Goal: Book appointment/travel/reservation: Book appointment/travel/reservation

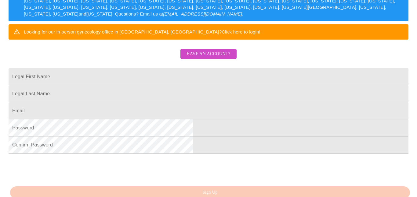
scroll to position [110, 0]
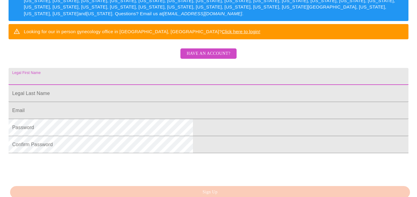
click at [154, 85] on input "Legal First Name" at bounding box center [209, 76] width 400 height 17
type input "[PERSON_NAME]"
click at [141, 102] on input "Legal First Name" at bounding box center [209, 93] width 400 height 17
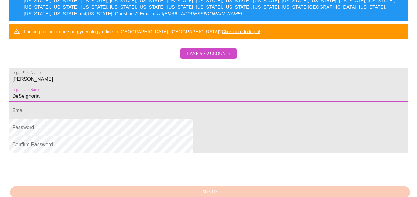
type input "DeSeignoria"
click at [127, 119] on input "Legal First Name" at bounding box center [209, 110] width 400 height 17
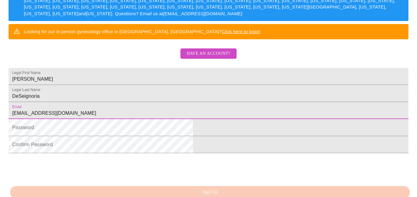
type input "[EMAIL_ADDRESS][DOMAIN_NAME]"
click at [416, 127] on html "MyMenopauseRx Sign Up Welcome! We are currently accepting virtual patients from…" at bounding box center [208, 11] width 417 height 242
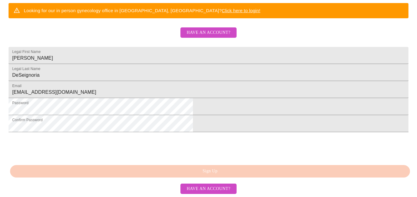
scroll to position [178, 0]
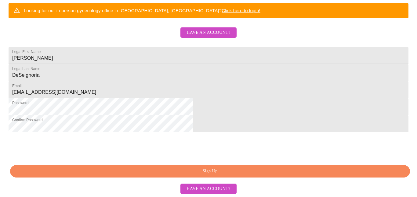
click at [210, 171] on span "Sign Up" at bounding box center [210, 172] width 386 height 8
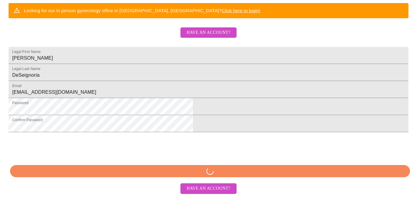
scroll to position [178, 0]
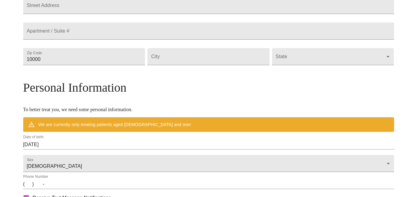
scroll to position [154, 0]
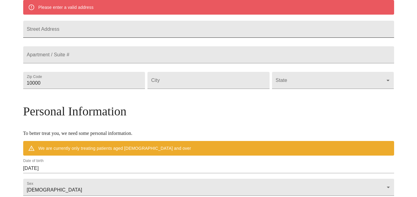
click at [128, 33] on input "Street Address" at bounding box center [208, 29] width 371 height 17
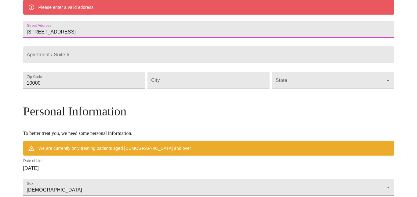
type input "[STREET_ADDRESS]"
click at [90, 89] on input "10000" at bounding box center [84, 80] width 122 height 17
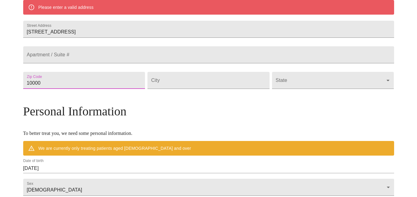
click at [90, 89] on input "10000" at bounding box center [84, 80] width 122 height 17
type input "19111"
click at [193, 89] on input "Street Address" at bounding box center [208, 80] width 122 height 17
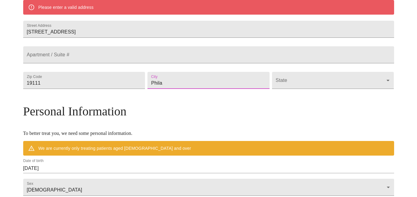
type input "Phila"
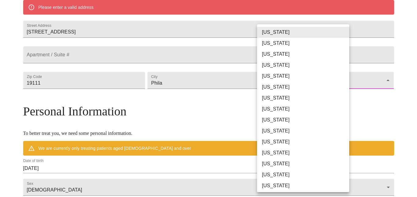
click at [265, 100] on body "MyMenopauseRx Welcome to MyMenopauseRx Since it's your first time here, you'll …" at bounding box center [208, 88] width 412 height 481
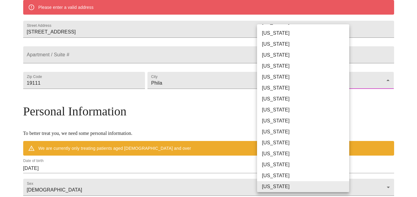
scroll to position [298, 0]
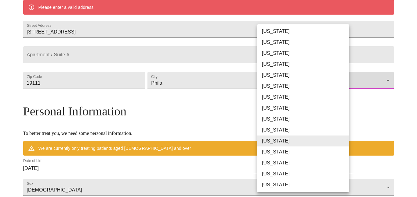
type input "[US_STATE]"
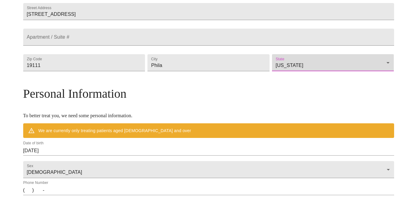
scroll to position [153, 0]
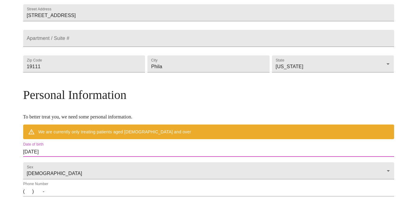
click at [96, 157] on input "[DATE]" at bounding box center [208, 152] width 371 height 10
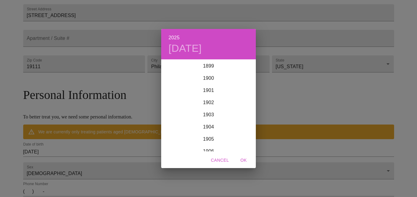
click at [96, 168] on div "2025 [DATE] 1900 1901 1902 1903 1904 1905 1906 1907 1908 1909 1910 1911 1912 19…" at bounding box center [208, 98] width 417 height 197
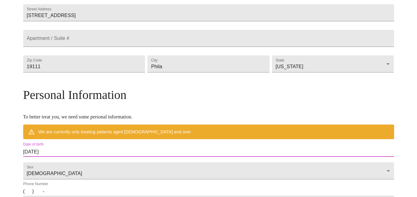
click at [96, 157] on input "[DATE]" at bounding box center [208, 152] width 371 height 10
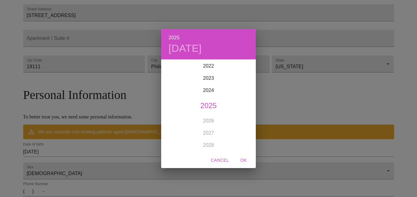
click at [96, 165] on div "2025 [DATE] 1900 1901 1902 1903 1904 1905 1906 1907 1908 1909 1910 1911 1912 19…" at bounding box center [208, 98] width 417 height 197
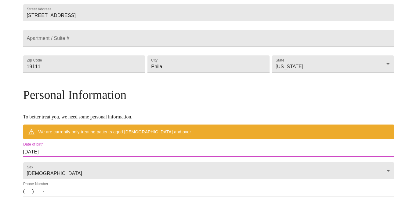
click at [96, 157] on input "[DATE]" at bounding box center [208, 152] width 371 height 10
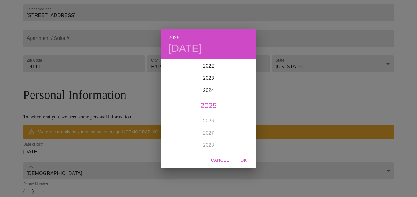
click at [226, 161] on span "Cancel" at bounding box center [220, 161] width 18 height 8
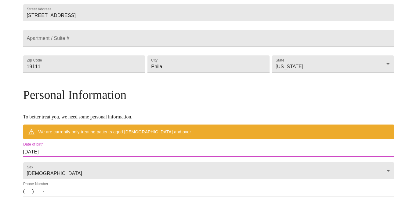
click at [97, 157] on input "[DATE]" at bounding box center [208, 152] width 371 height 10
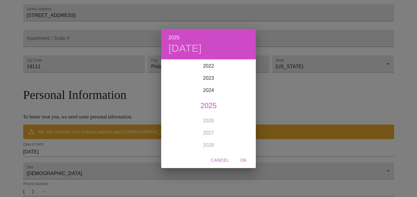
click at [97, 167] on div "2025 [DATE] 1900 1901 1902 1903 1904 1905 1906 1907 1908 1909 1910 1911 1912 19…" at bounding box center [208, 98] width 417 height 197
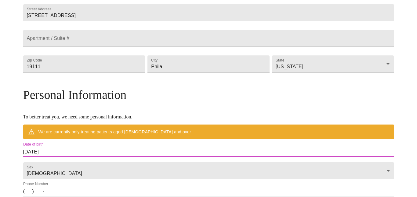
click at [123, 157] on input "[DATE]" at bounding box center [208, 152] width 371 height 10
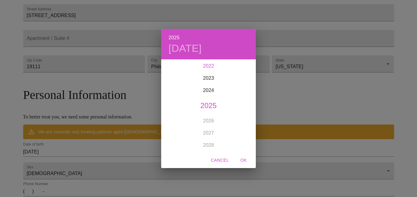
click at [210, 68] on div "2022" at bounding box center [208, 66] width 95 height 12
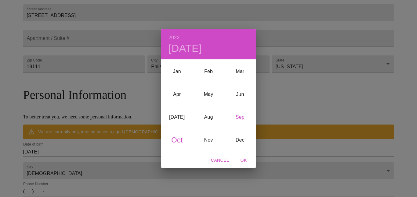
click at [241, 114] on div "Sep" at bounding box center [239, 117] width 31 height 23
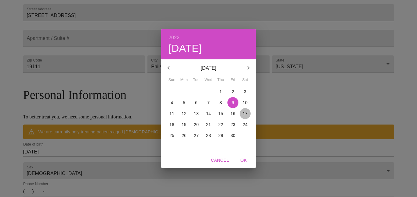
click at [246, 113] on p "17" at bounding box center [245, 114] width 5 height 6
click at [246, 68] on icon "button" at bounding box center [248, 67] width 7 height 7
click at [165, 66] on icon "button" at bounding box center [168, 67] width 7 height 7
click at [240, 161] on span "OK" at bounding box center [243, 161] width 15 height 8
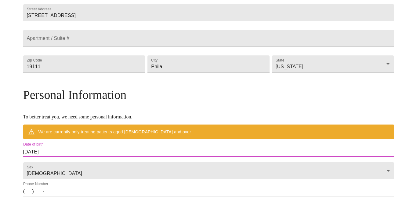
click at [94, 157] on input "[DATE]" at bounding box center [208, 152] width 371 height 10
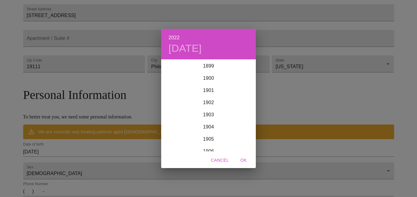
scroll to position [1465, 0]
click at [208, 92] on div "2021" at bounding box center [208, 91] width 95 height 12
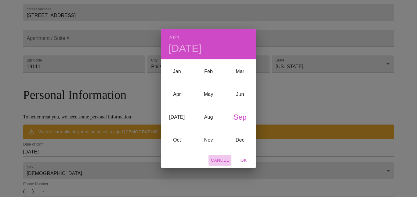
click at [222, 160] on span "Cancel" at bounding box center [220, 161] width 18 height 8
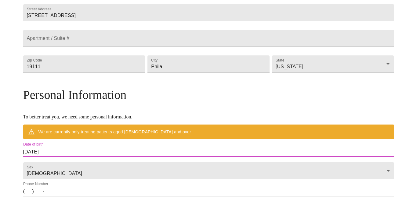
click at [86, 157] on input "[DATE]" at bounding box center [208, 152] width 371 height 10
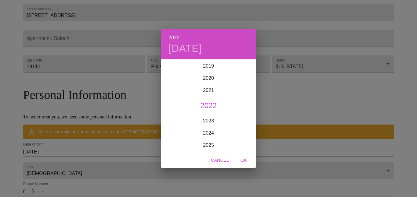
click at [177, 38] on h6 "2022" at bounding box center [173, 38] width 11 height 9
click at [174, 38] on h6 "2022" at bounding box center [173, 38] width 11 height 9
click at [179, 31] on div "2022 [DATE]" at bounding box center [208, 44] width 95 height 31
click at [176, 34] on h6 "2022" at bounding box center [173, 38] width 11 height 9
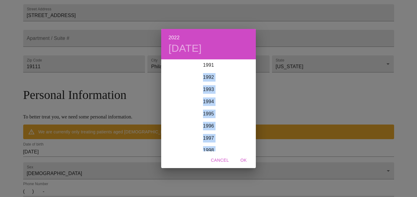
drag, startPoint x: 230, startPoint y: 124, endPoint x: 224, endPoint y: 63, distance: 60.7
click at [224, 63] on div "1899 1900 1901 1902 1903 1904 1905 1906 1907 1908 1909 1910 1911 1912 1913 1914…" at bounding box center [208, 106] width 95 height 92
click at [221, 79] on div "1992" at bounding box center [208, 83] width 95 height 12
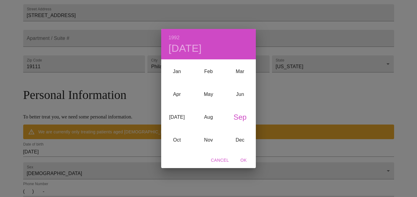
click at [174, 36] on h6 "1992" at bounding box center [173, 38] width 11 height 9
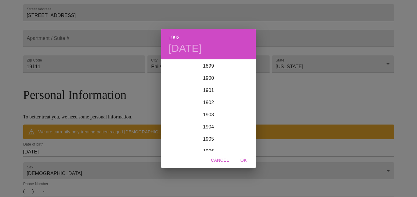
scroll to position [1099, 0]
click at [242, 116] on div "1993" at bounding box center [208, 121] width 95 height 12
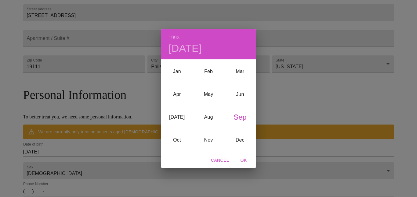
click at [174, 40] on h6 "1993" at bounding box center [173, 38] width 11 height 9
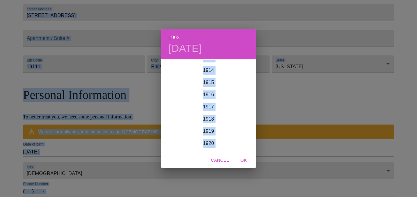
scroll to position [0, 0]
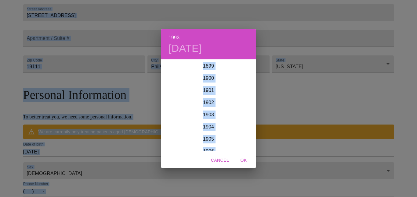
drag, startPoint x: 231, startPoint y: 125, endPoint x: 188, endPoint y: 0, distance: 132.4
click at [188, 0] on div "1993 [DATE] 1900 1901 1902 1903 1904 1905 1906 1907 1908 1909 1910 1911 1912 19…" at bounding box center [208, 98] width 417 height 197
click at [228, 152] on div "1899 1900 1901 1902 1903 1904 1905 1906 1907 1908 1909 1910 1911 1912 1913 1914…" at bounding box center [208, 106] width 95 height 93
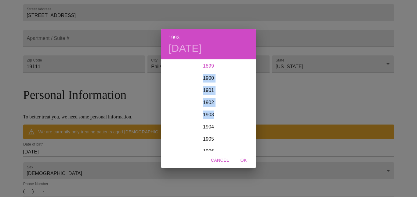
drag, startPoint x: 224, startPoint y: 70, endPoint x: 214, endPoint y: 112, distance: 42.4
click at [214, 112] on div "1899 1900 1901 1902 1903 1904 1905 1906 1907 1908 1909 1910 1911 1912 1913 1914…" at bounding box center [208, 106] width 95 height 92
click at [232, 115] on div "1903" at bounding box center [208, 115] width 95 height 12
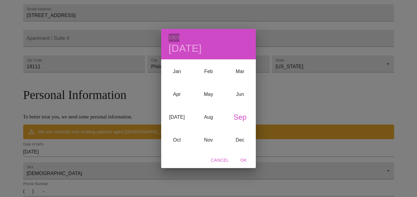
click at [176, 41] on h6 "1903" at bounding box center [173, 38] width 11 height 9
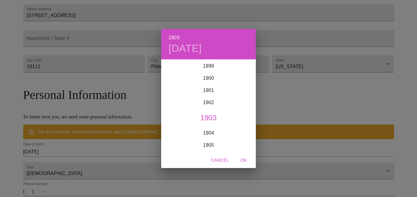
scroll to position [12, 0]
drag, startPoint x: 229, startPoint y: 81, endPoint x: 234, endPoint y: 66, distance: 15.7
click at [234, 66] on div "1899 1900 1901 1902 1903 1904 1905 1906 1907 1908 1909 1910 1911 1912 1913 1914…" at bounding box center [208, 106] width 95 height 92
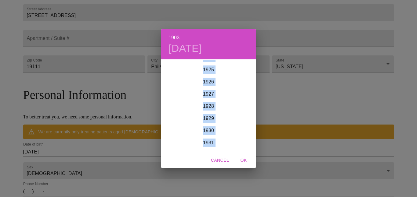
scroll to position [0, 0]
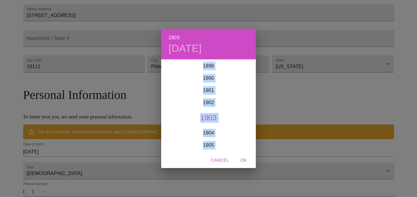
drag, startPoint x: 229, startPoint y: 85, endPoint x: 227, endPoint y: 2, distance: 82.7
click at [227, 2] on div "1903 [DATE] 1900 1901 1902 1903 1904 1905 1906 1907 1908 1909 1910 1911 1912 19…" at bounding box center [208, 98] width 417 height 197
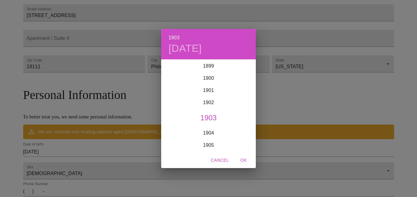
drag, startPoint x: 224, startPoint y: 36, endPoint x: 224, endPoint y: 41, distance: 4.3
click at [224, 41] on div "1903 [DATE]" at bounding box center [208, 44] width 95 height 31
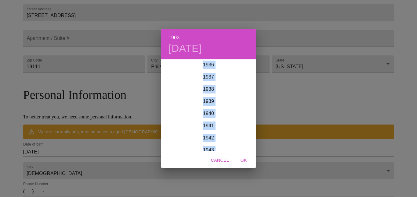
scroll to position [500, 0]
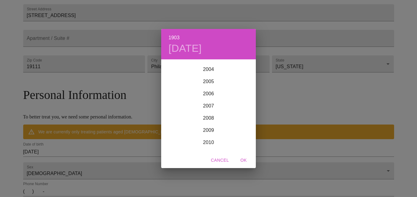
drag, startPoint x: 236, startPoint y: 71, endPoint x: 207, endPoint y: 30, distance: 50.4
click at [207, 30] on div "1903 [DATE] 1900 1901 1902 1903 1904 1905 1906 1907 1908 1909 1910 1911 1912 19…" at bounding box center [208, 91] width 95 height 124
click at [225, 124] on div "2003" at bounding box center [208, 129] width 95 height 12
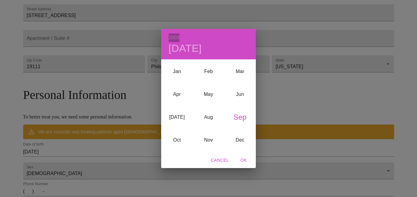
click at [173, 35] on h6 "2003" at bounding box center [173, 38] width 11 height 9
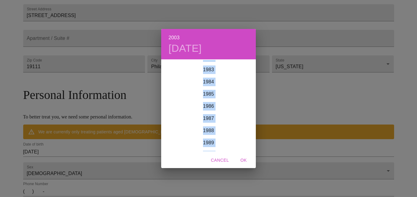
scroll to position [1010, 0]
drag, startPoint x: 232, startPoint y: 115, endPoint x: 221, endPoint y: 71, distance: 45.9
click at [221, 71] on div "1899 1900 1901 1902 1903 1904 1905 1906 1907 1908 1909 1910 1911 1912 1913 1914…" at bounding box center [208, 106] width 95 height 92
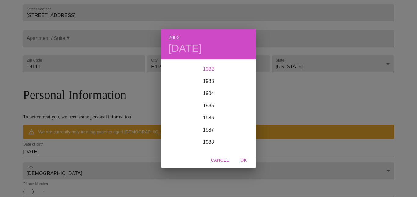
click at [208, 66] on div "1982" at bounding box center [208, 69] width 95 height 12
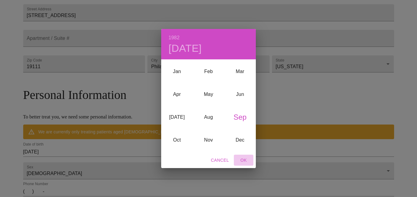
click at [247, 158] on span "OK" at bounding box center [243, 161] width 15 height 8
type input "[DATE]"
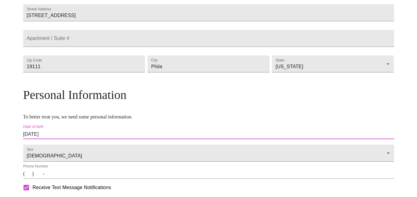
click at [103, 139] on input "[DATE]" at bounding box center [208, 135] width 371 height 10
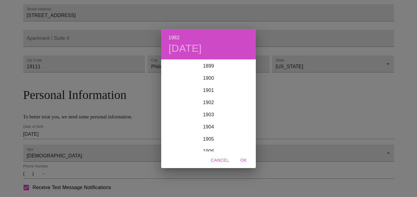
scroll to position [977, 0]
click at [222, 118] on div "1983" at bounding box center [208, 121] width 95 height 12
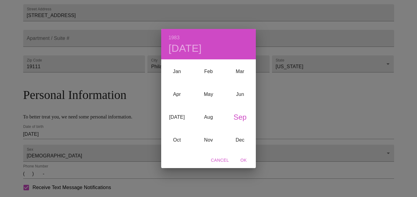
click at [180, 37] on div "1983 [DATE]" at bounding box center [208, 44] width 95 height 31
click at [176, 37] on h6 "1983" at bounding box center [173, 38] width 11 height 9
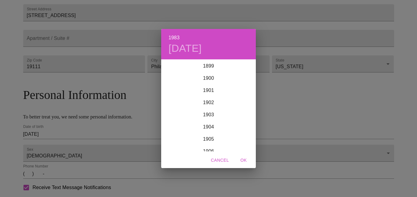
scroll to position [989, 0]
click at [174, 38] on h6 "1983" at bounding box center [173, 38] width 11 height 9
drag, startPoint x: 174, startPoint y: 38, endPoint x: 211, endPoint y: -37, distance: 82.8
click at [211, 0] on html "MyMenopauseRx Welcome to MyMenopauseRx Since it's your first time here, you'll …" at bounding box center [208, 72] width 417 height 451
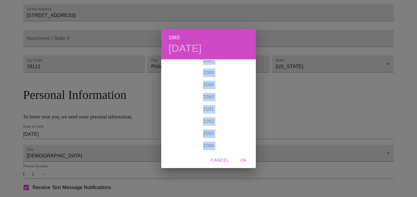
scroll to position [2368, 0]
drag, startPoint x: 232, startPoint y: 109, endPoint x: 276, endPoint y: 181, distance: 84.6
click at [276, 181] on div "1983 [DATE] 1900 1901 1902 1903 1904 1905 1906 1907 1908 1909 1910 1911 1912 19…" at bounding box center [208, 98] width 417 height 197
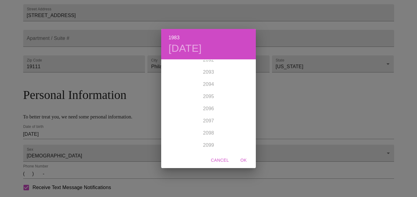
click at [276, 181] on div "1983 [DATE] 1900 1901 1902 1903 1904 1905 1906 1907 1908 1909 1910 1911 1912 19…" at bounding box center [208, 98] width 417 height 197
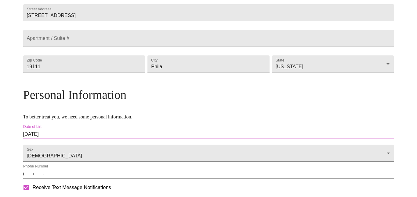
click at [107, 139] on input "[DATE]" at bounding box center [208, 135] width 371 height 10
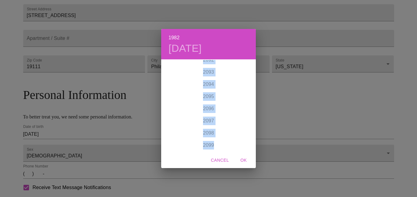
drag, startPoint x: 222, startPoint y: 110, endPoint x: 269, endPoint y: 167, distance: 73.5
click at [269, 167] on div "1982 [DATE] 1900 1901 1902 1903 1904 1905 1906 1907 1908 1909 1910 1911 1912 19…" at bounding box center [208, 98] width 417 height 197
click at [222, 129] on div "1899 1900 1901 1902 1903 1904 1905 1906 1907 1908 1909 1910 1911 1912 1913 1914…" at bounding box center [208, 106] width 95 height 92
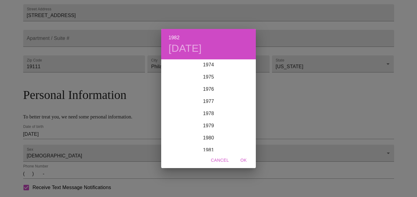
scroll to position [860, 0]
click at [209, 75] on div "1970" at bounding box center [208, 73] width 95 height 12
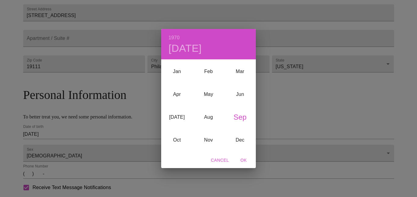
click at [243, 157] on span "OK" at bounding box center [243, 161] width 15 height 8
type input "[DATE]"
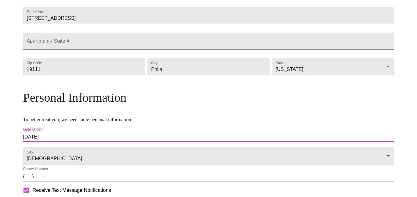
scroll to position [150, 0]
click at [375, 144] on div "MyMenopauseRx Welcome to MyMenopauseRx Since it's your first time here, you'll …" at bounding box center [208, 76] width 371 height 446
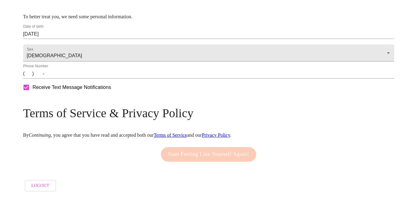
scroll to position [273, 0]
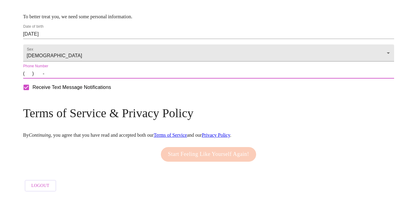
click at [77, 75] on input "(   )    -" at bounding box center [208, 74] width 371 height 10
click at [76, 73] on input "(   )    -" at bounding box center [208, 74] width 371 height 10
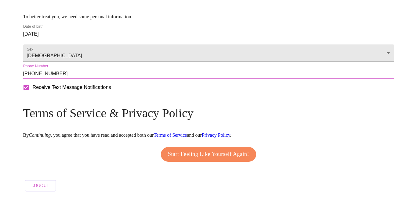
type input "[PHONE_NUMBER]"
drag, startPoint x: 226, startPoint y: 150, endPoint x: 226, endPoint y: 146, distance: 3.4
click at [226, 150] on span "Start Feeling Like Yourself Again!" at bounding box center [208, 155] width 81 height 10
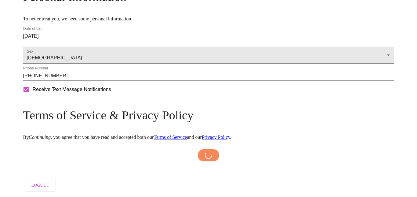
scroll to position [270, 0]
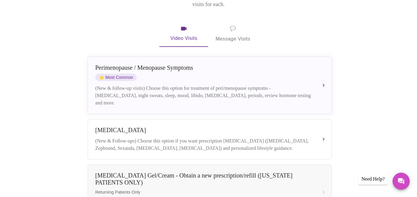
scroll to position [111, 0]
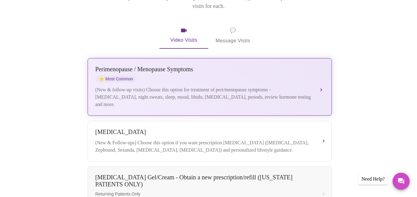
click at [141, 66] on div "[MEDICAL_DATA] / Menopause Symptoms ⭐ Most Common (New & follow-up visits) Choo…" at bounding box center [209, 87] width 229 height 42
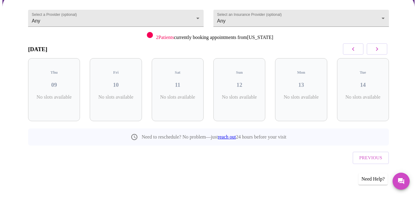
scroll to position [42, 0]
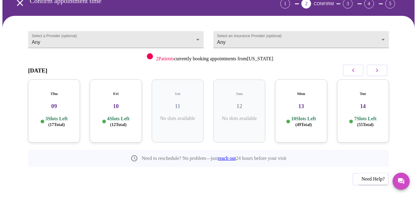
click at [56, 103] on h3 "09" at bounding box center [54, 106] width 42 height 7
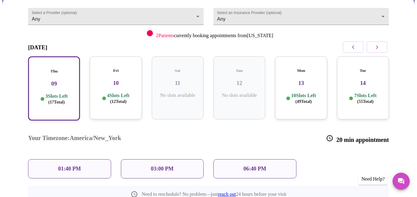
scroll to position [69, 0]
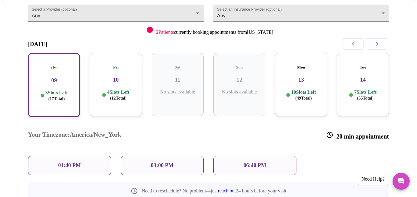
click at [70, 163] on p "01:40 PM" at bounding box center [69, 166] width 23 height 6
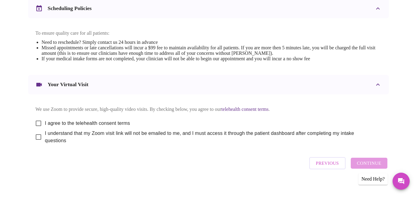
scroll to position [245, 0]
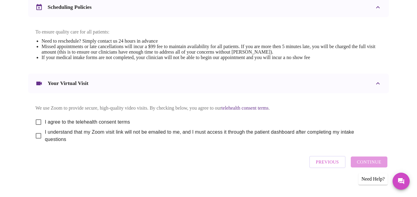
click at [37, 118] on input "I agree to the telehealth consent terms" at bounding box center [38, 122] width 13 height 13
checkbox input "true"
click at [370, 158] on div "Previous Continue" at bounding box center [348, 162] width 81 height 18
click at [38, 134] on input "I understand that my Zoom visit link will not be emailed to me, and I must acce…" at bounding box center [38, 136] width 13 height 13
checkbox input "true"
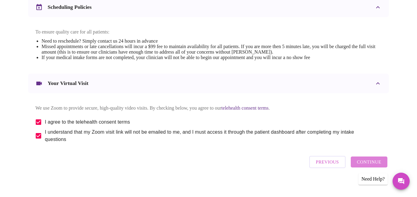
click at [377, 162] on span "Continue" at bounding box center [369, 162] width 24 height 8
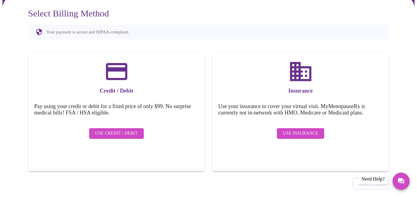
click at [294, 130] on span "Use Insurance" at bounding box center [300, 134] width 35 height 8
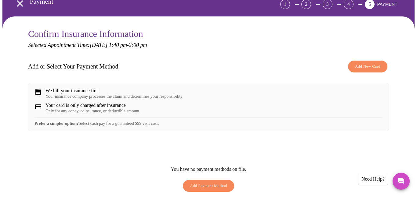
scroll to position [45, 0]
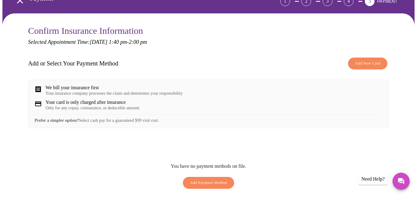
click at [107, 91] on div "Your insurance company processes the claim and determines your responsibility" at bounding box center [113, 93] width 137 height 5
